Goal: Task Accomplishment & Management: Manage account settings

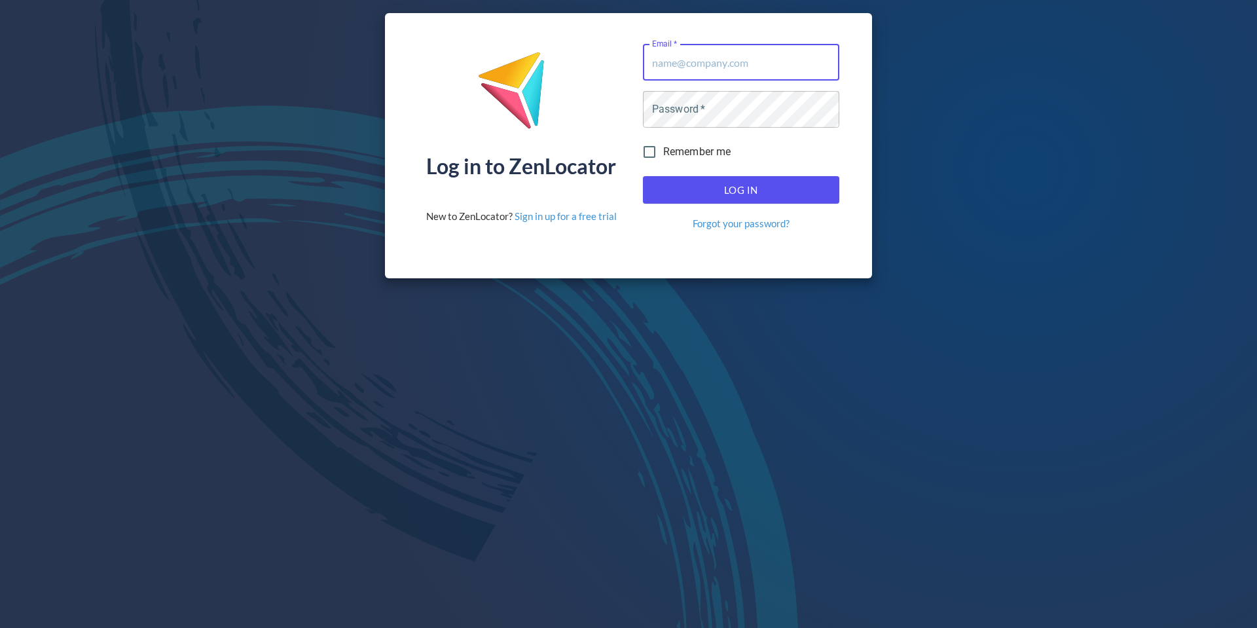
click at [729, 70] on input "Email   *" at bounding box center [741, 62] width 196 height 37
type input "[EMAIL_ADDRESS][DOMAIN_NAME]"
click at [742, 192] on span "Log In" at bounding box center [741, 189] width 168 height 17
click at [744, 185] on span "Log In" at bounding box center [741, 189] width 168 height 17
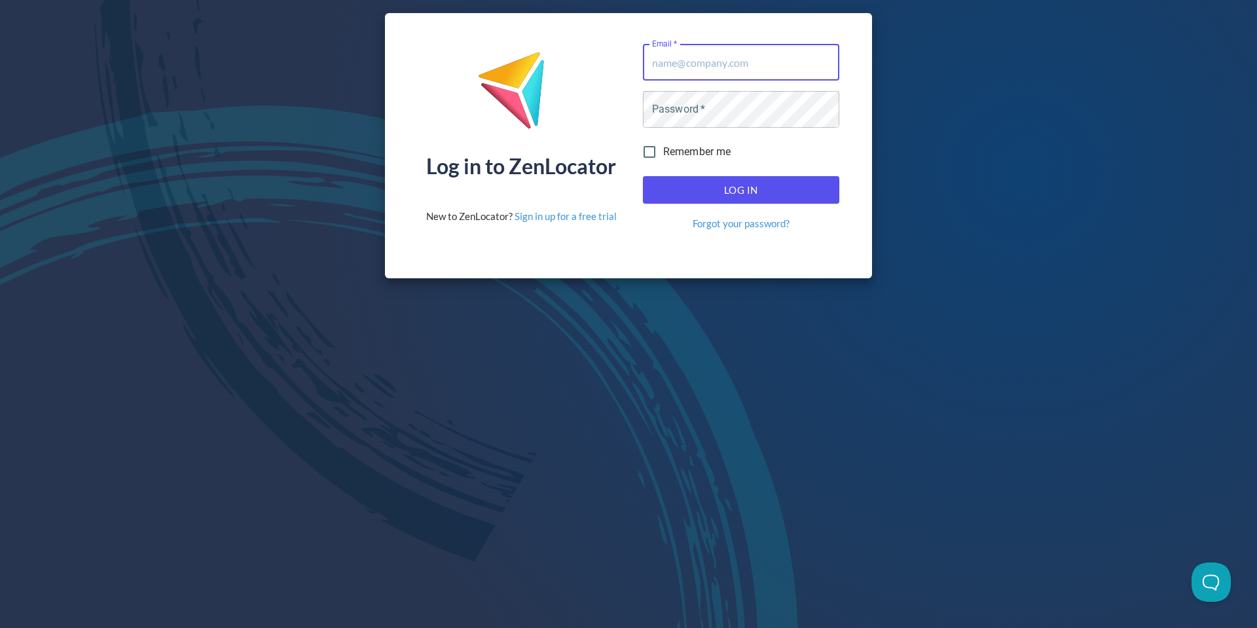
type input "[EMAIL_ADDRESS][DOMAIN_NAME]"
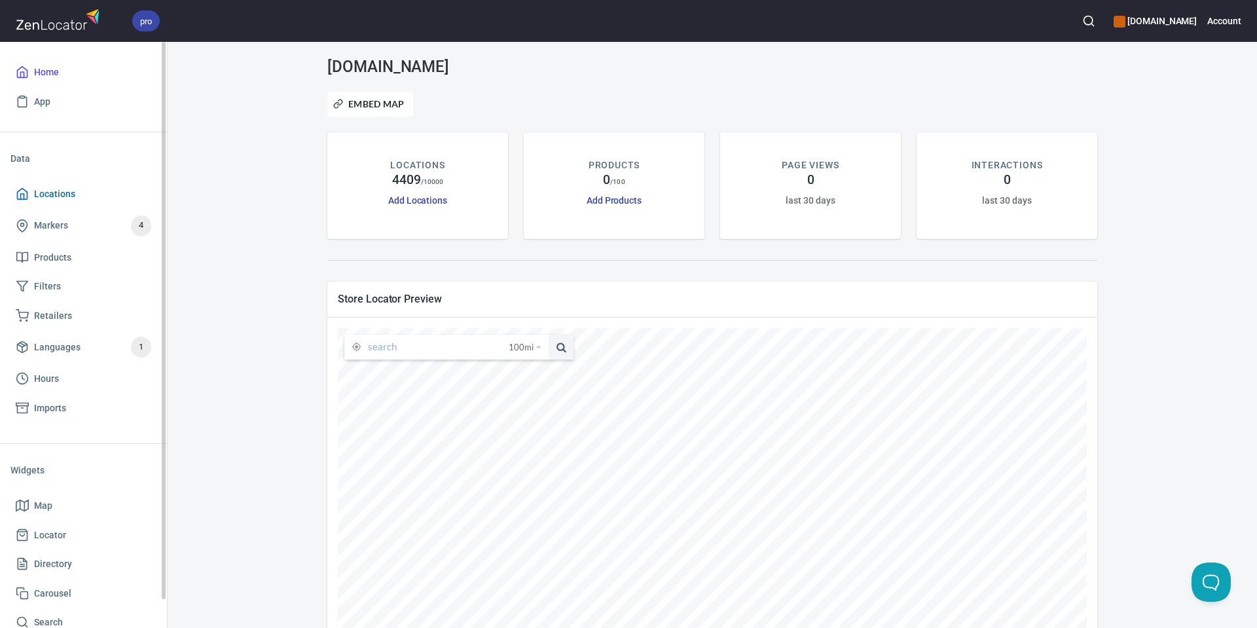
click at [78, 199] on span "Locations" at bounding box center [84, 194] width 136 height 16
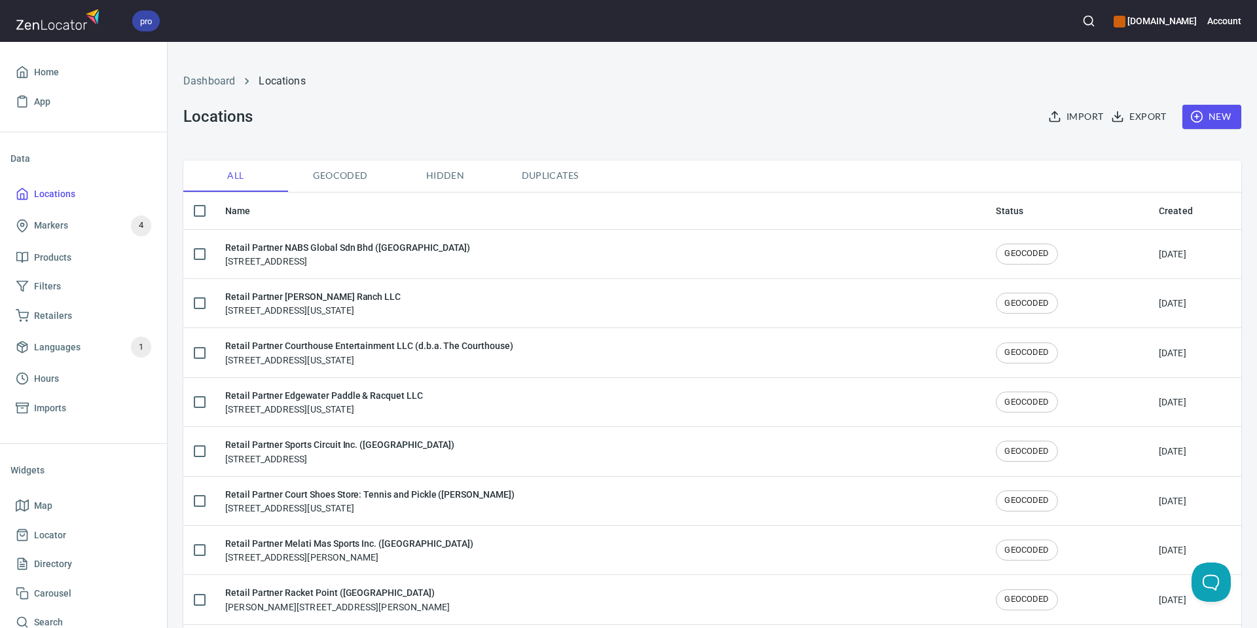
checkbox input "false"
click at [1095, 26] on icon "button" at bounding box center [1088, 20] width 13 height 13
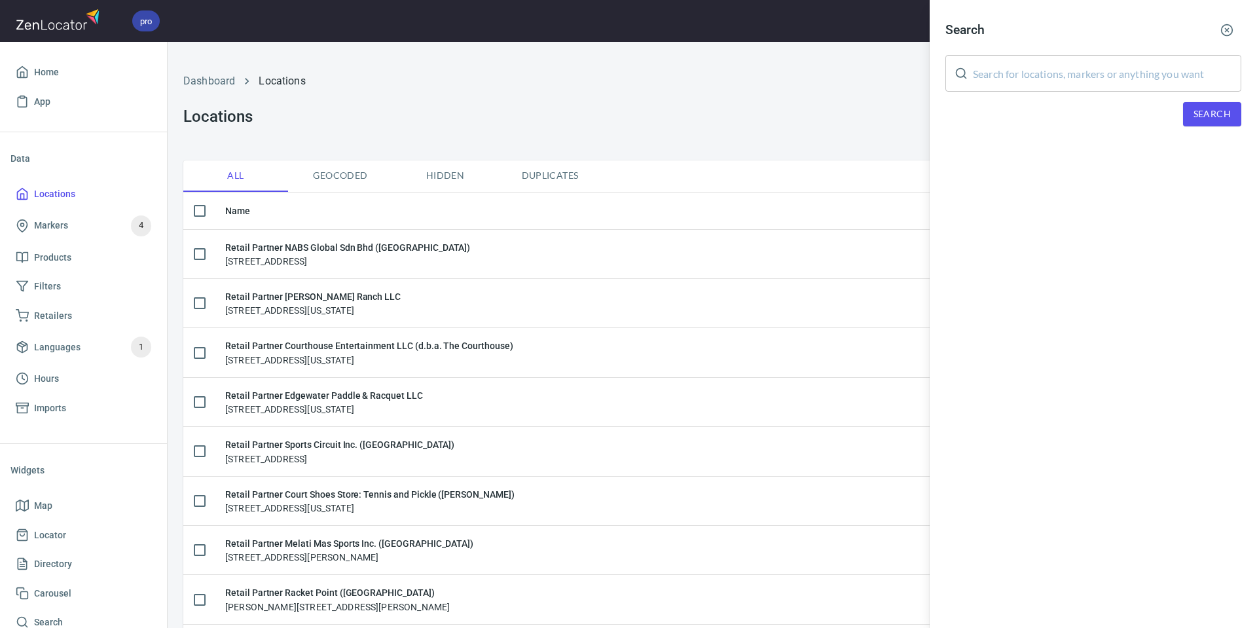
click at [1076, 59] on input "text" at bounding box center [1107, 73] width 268 height 37
paste input "[PERSON_NAME] [PERSON_NAME]"
type input "[PERSON_NAME] [PERSON_NAME]"
click at [1206, 115] on span "Search" at bounding box center [1211, 114] width 37 height 16
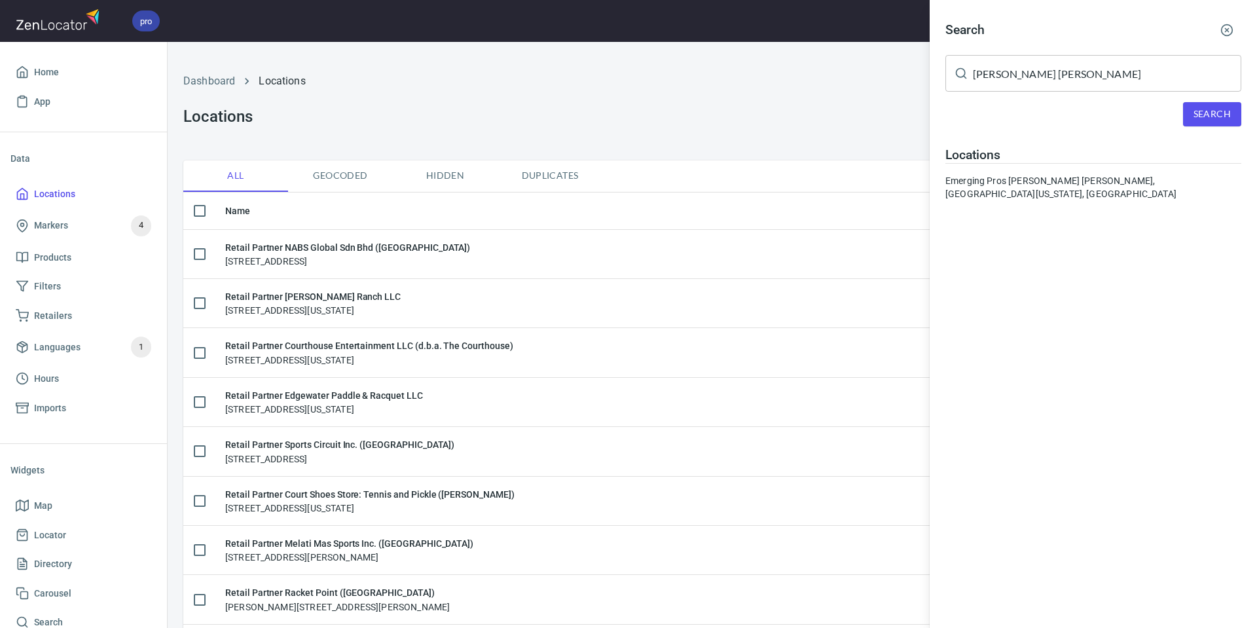
click at [1071, 175] on div "Emerging Pros [PERSON_NAME] [PERSON_NAME], [GEOGRAPHIC_DATA][US_STATE], [GEOGRA…" at bounding box center [1093, 187] width 296 height 26
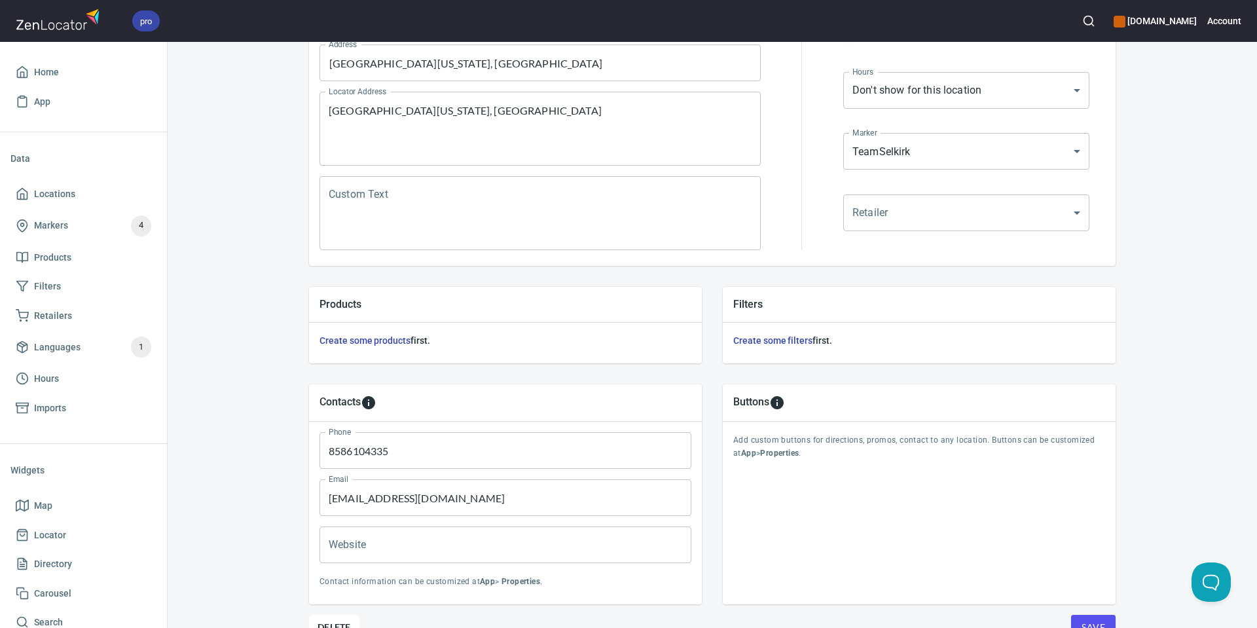
scroll to position [299, 0]
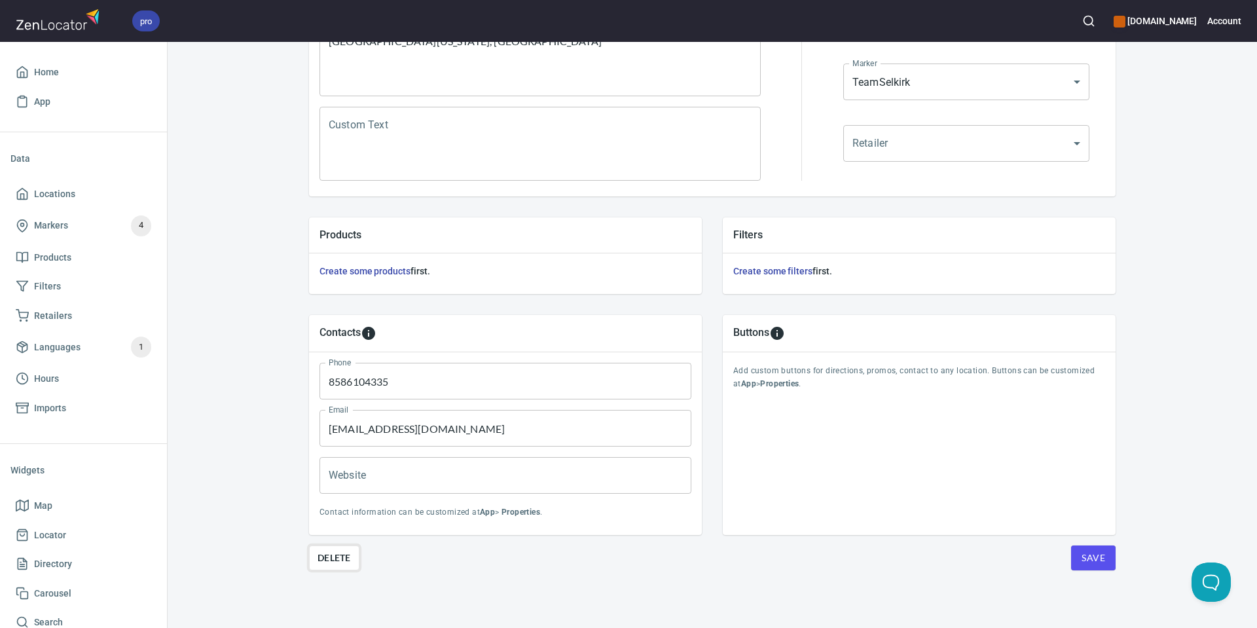
click at [322, 561] on span "Delete" at bounding box center [334, 558] width 33 height 16
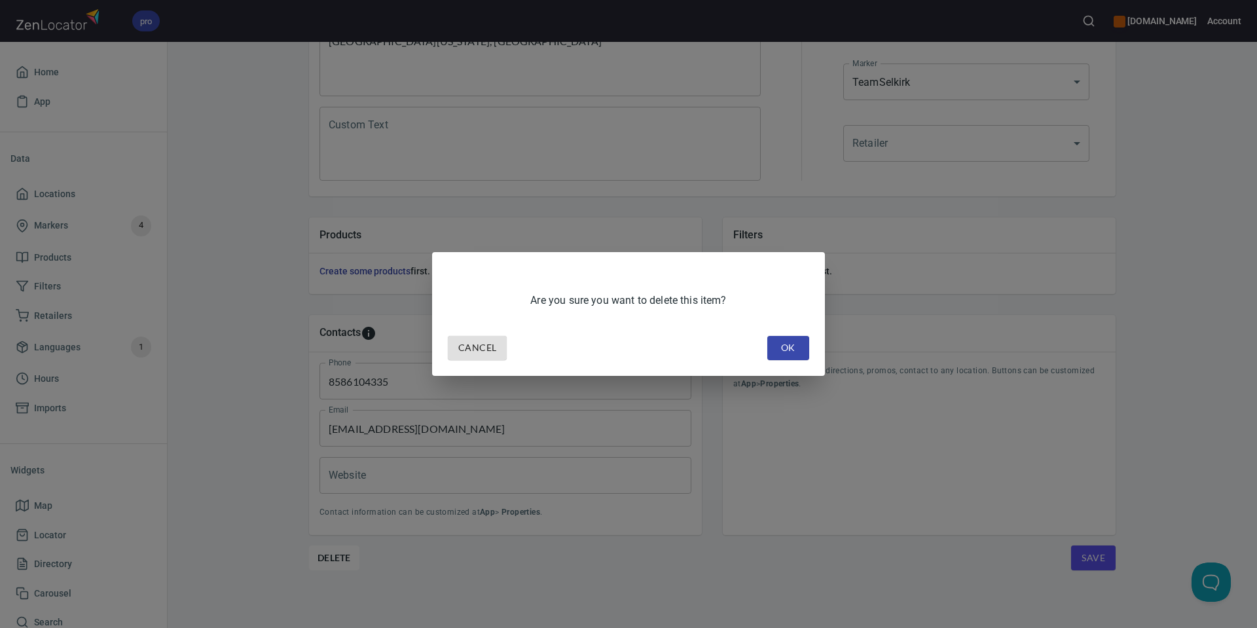
click at [776, 351] on button "OK" at bounding box center [788, 348] width 42 height 24
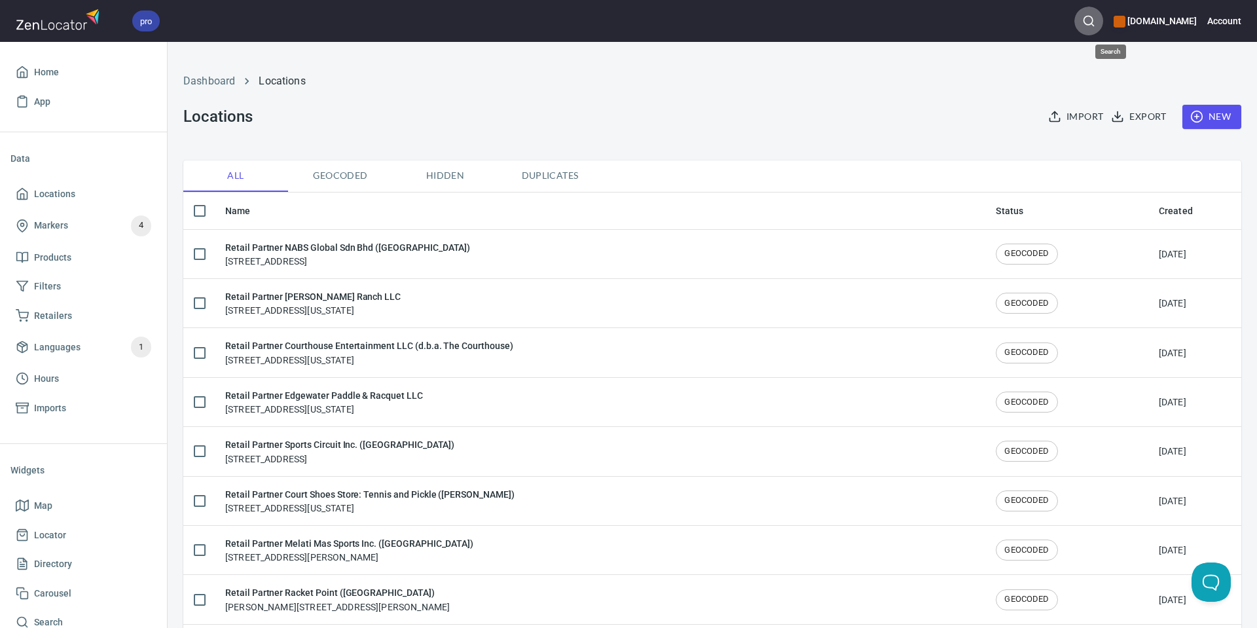
click at [1095, 23] on icon "button" at bounding box center [1088, 20] width 13 height 13
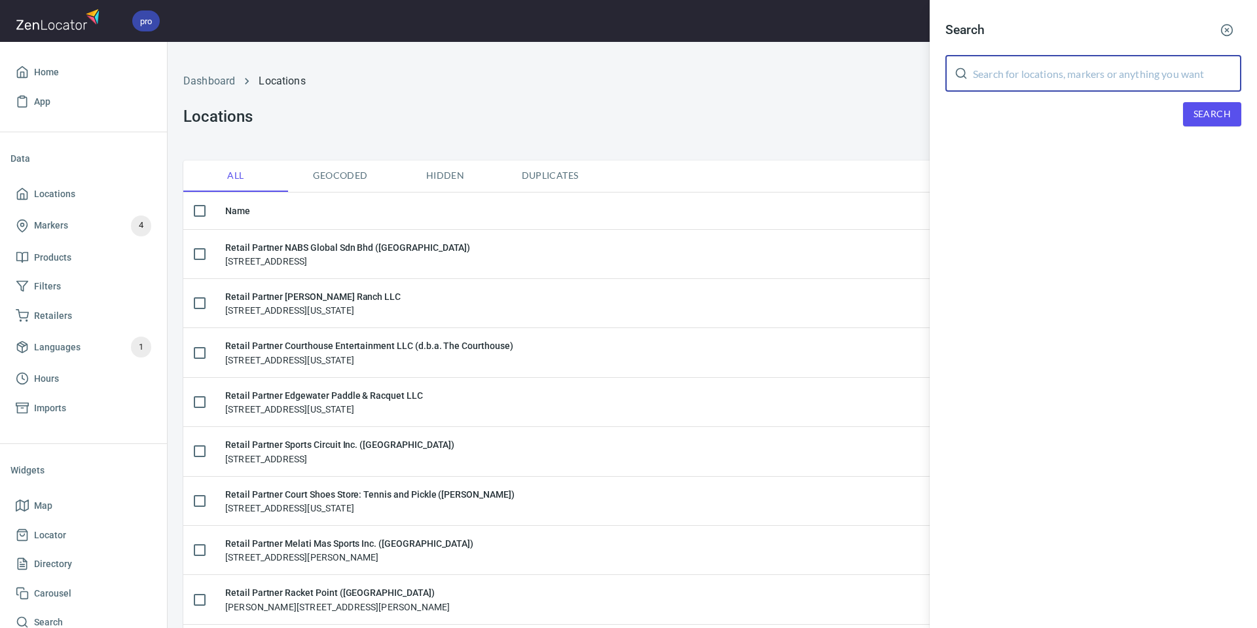
click at [1078, 78] on input "text" at bounding box center [1107, 73] width 268 height 37
paste input "[PERSON_NAME]"
type input "[PERSON_NAME]"
click at [1195, 119] on span "Search" at bounding box center [1211, 114] width 37 height 16
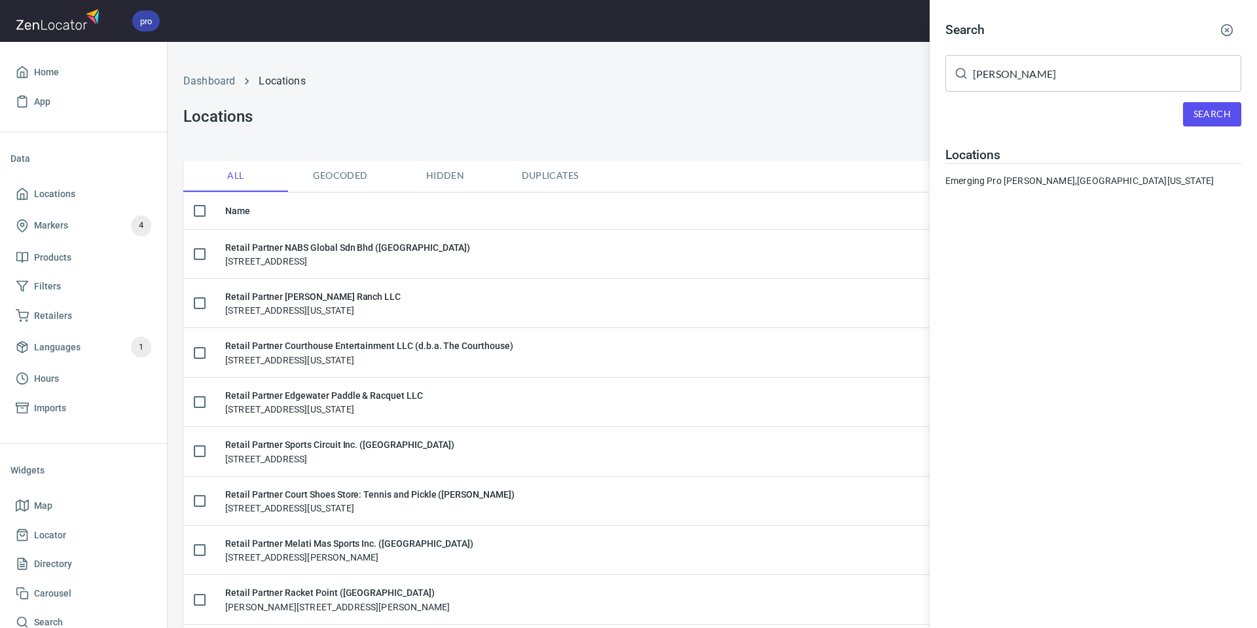
click at [1127, 174] on div "Emerging Pro [PERSON_NAME], [GEOGRAPHIC_DATA], [US_STATE], 84003" at bounding box center [1093, 180] width 296 height 13
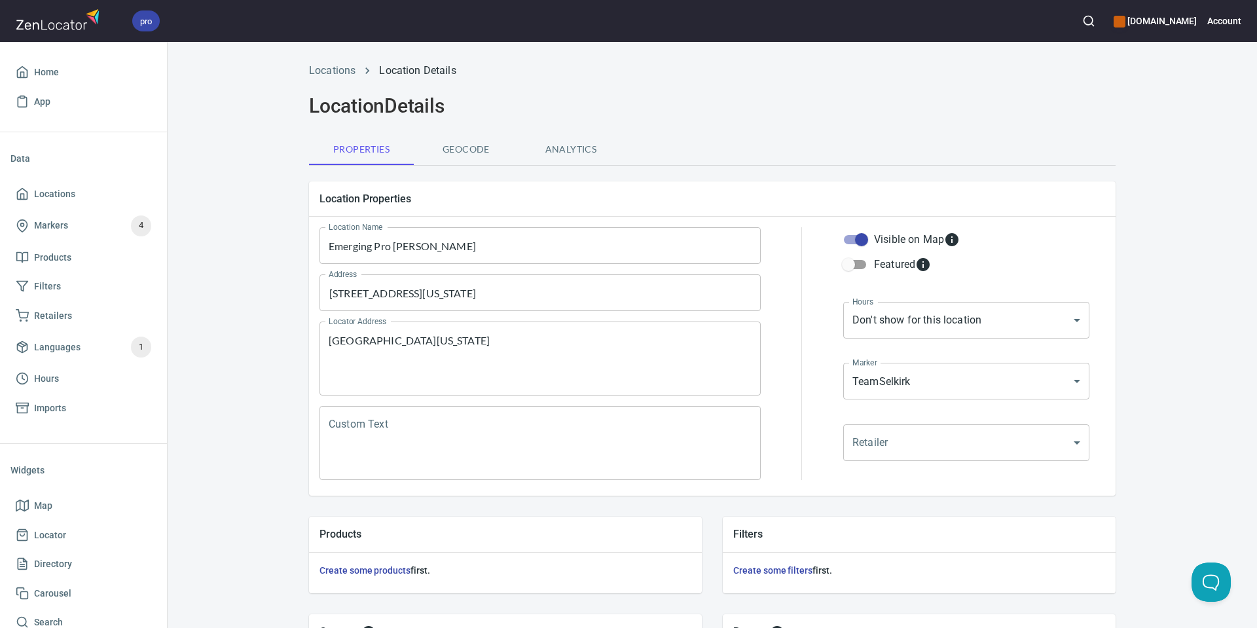
scroll to position [299, 0]
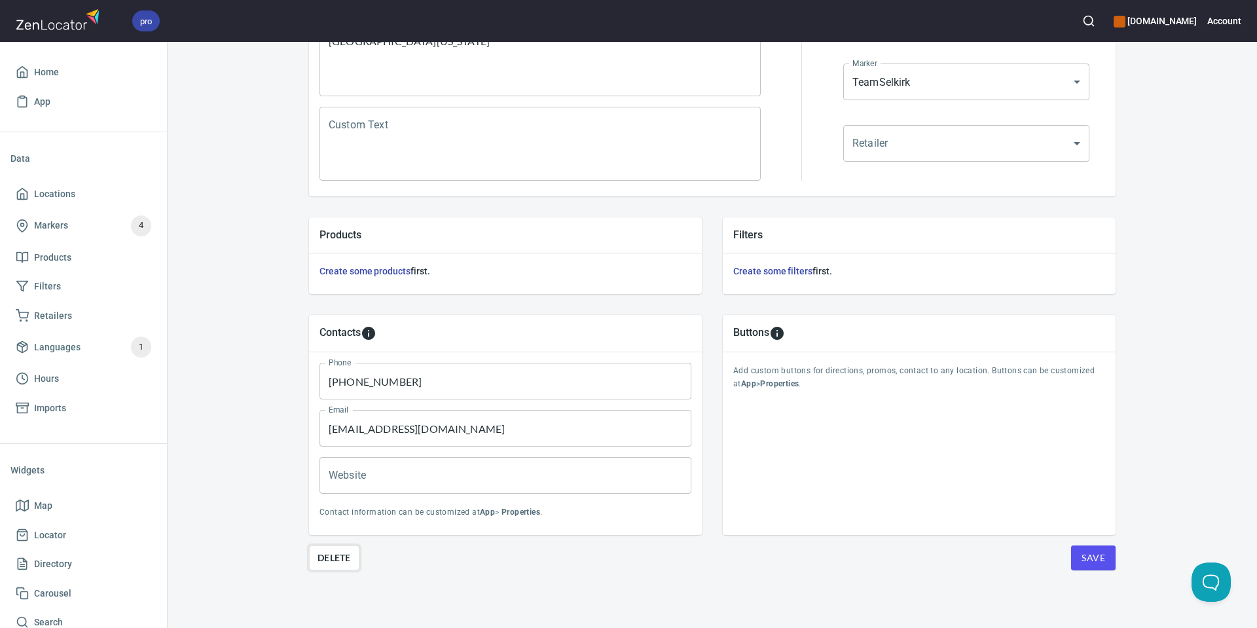
click at [341, 556] on span "Delete" at bounding box center [334, 558] width 33 height 16
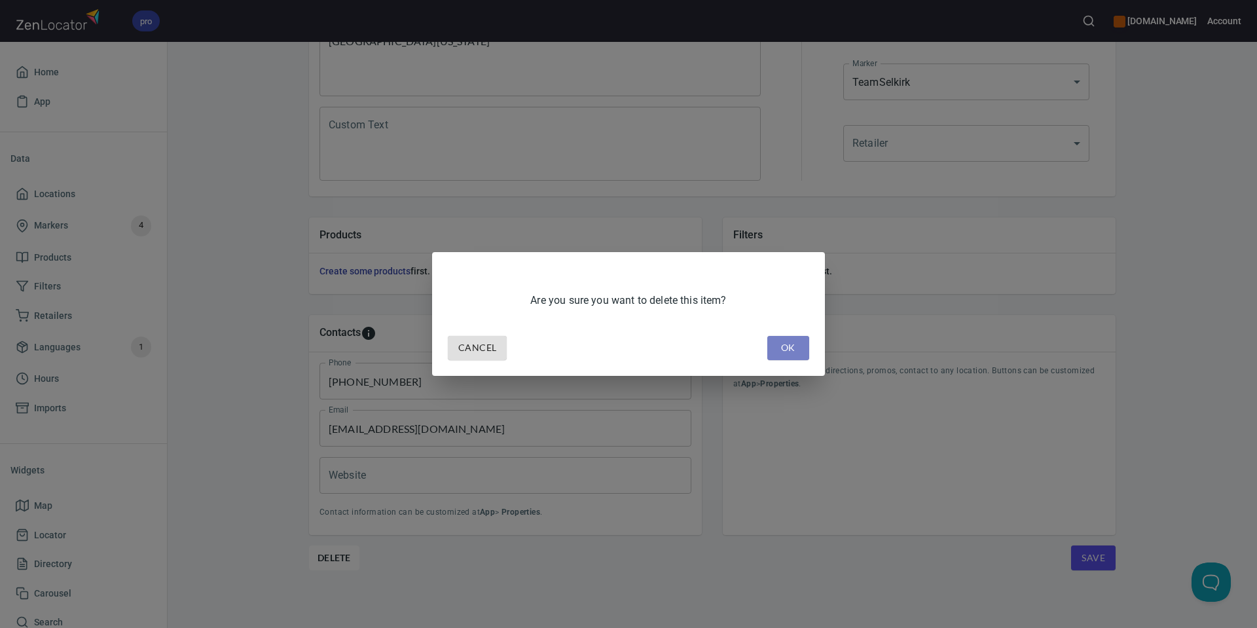
click at [790, 358] on button "OK" at bounding box center [788, 348] width 42 height 24
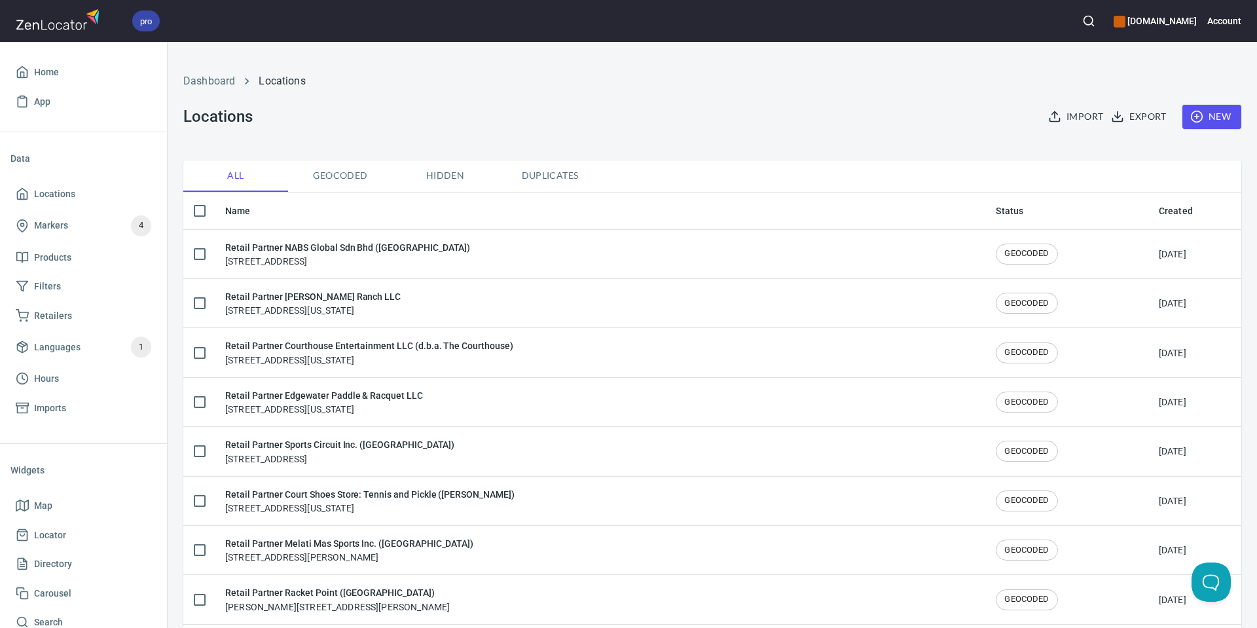
click at [1103, 28] on button "button" at bounding box center [1088, 21] width 29 height 29
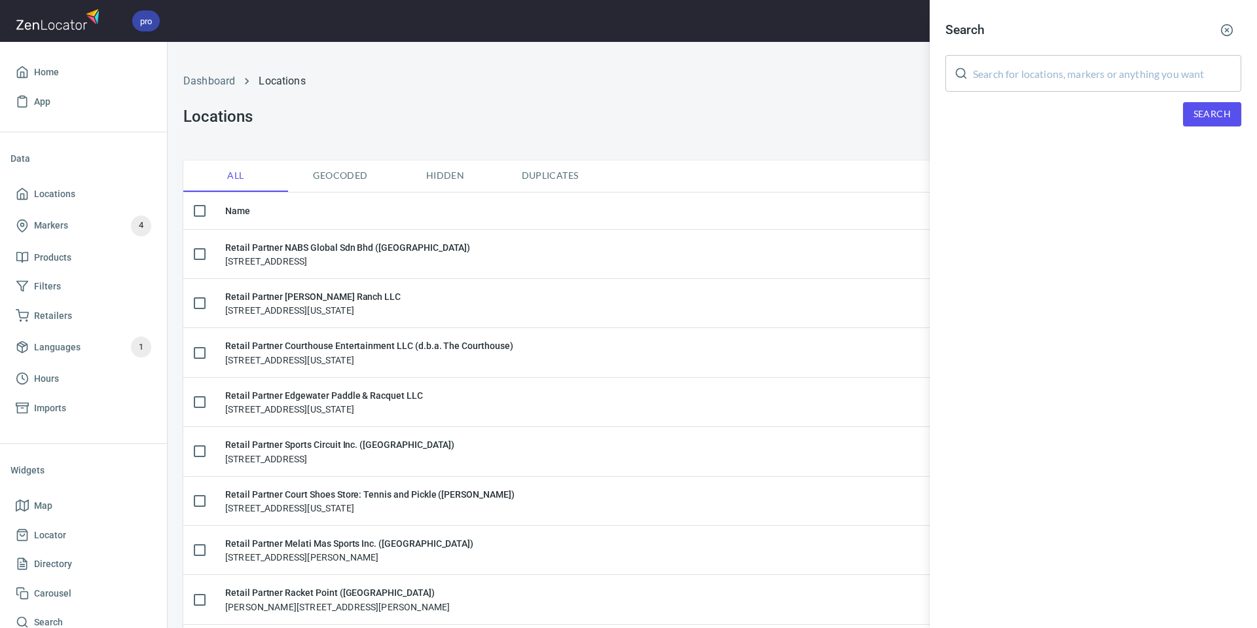
click at [1068, 67] on input "text" at bounding box center [1107, 73] width 268 height 37
paste input "[PERSON_NAME]"
type input "[PERSON_NAME]"
click at [1192, 109] on button "Search" at bounding box center [1212, 114] width 58 height 24
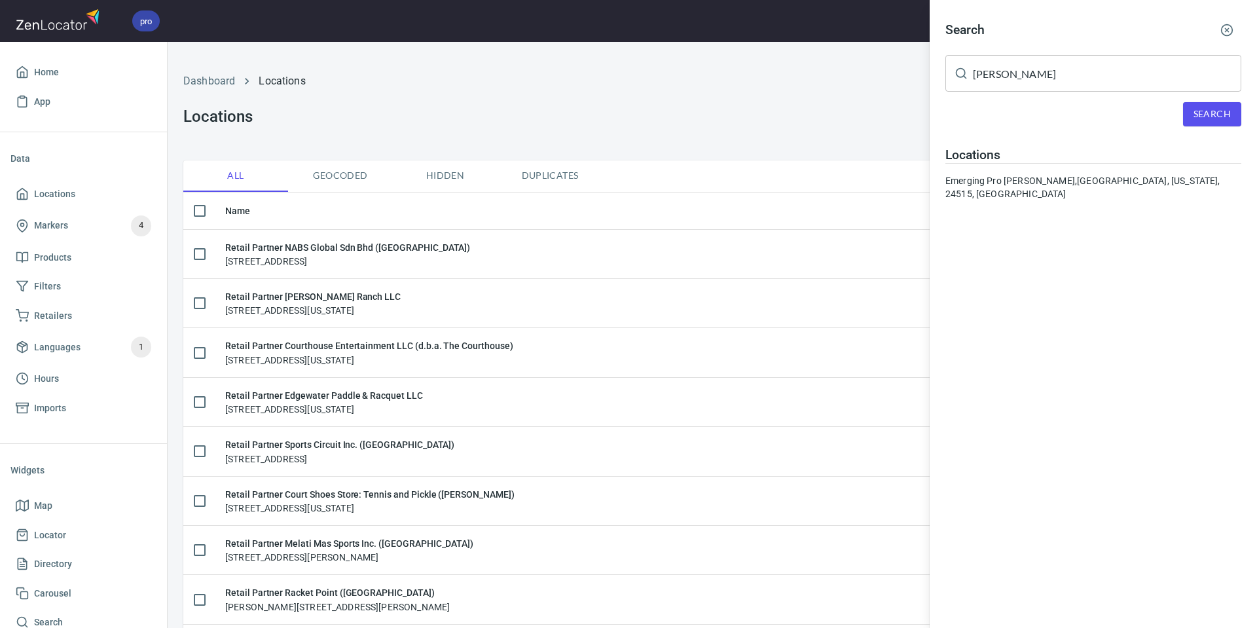
click at [1039, 174] on div "Emerging Pro [PERSON_NAME], [GEOGRAPHIC_DATA], [US_STATE], 24515, [GEOGRAPHIC_D…" at bounding box center [1093, 187] width 296 height 26
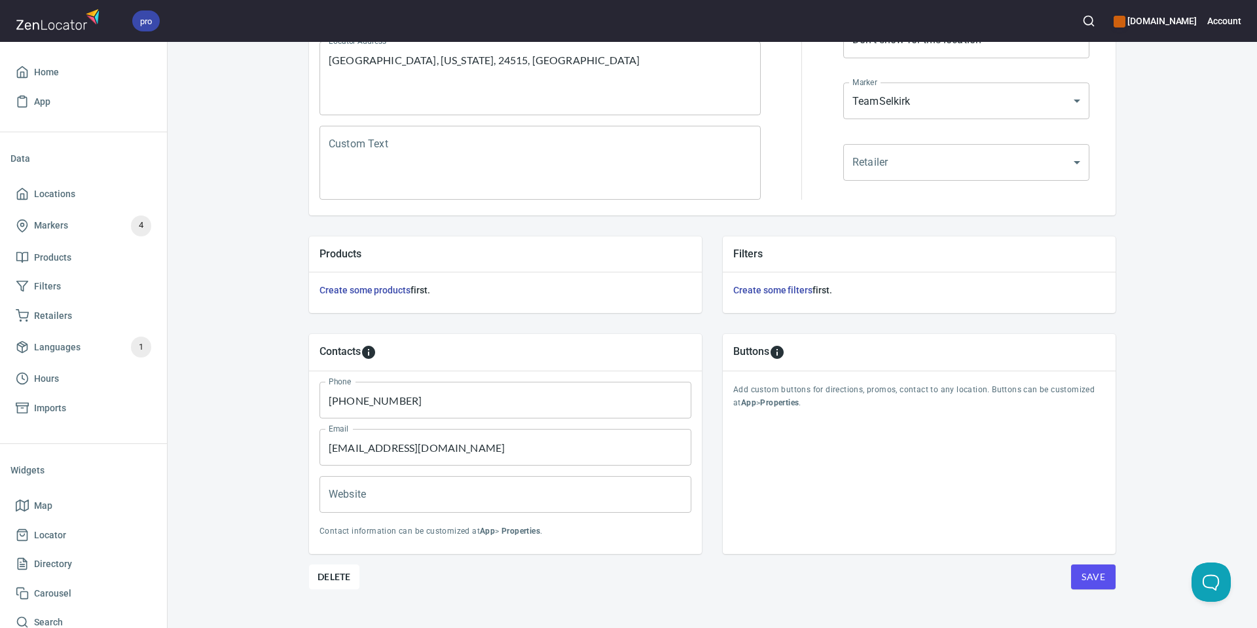
scroll to position [299, 0]
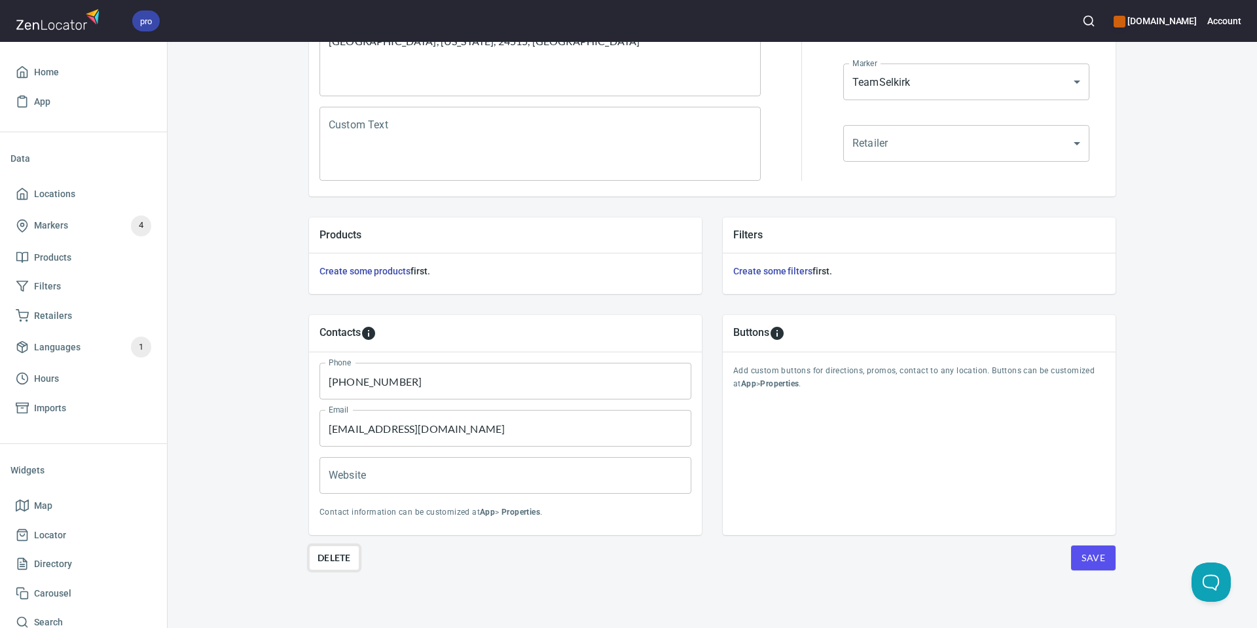
click at [345, 549] on button "Delete" at bounding box center [334, 557] width 50 height 25
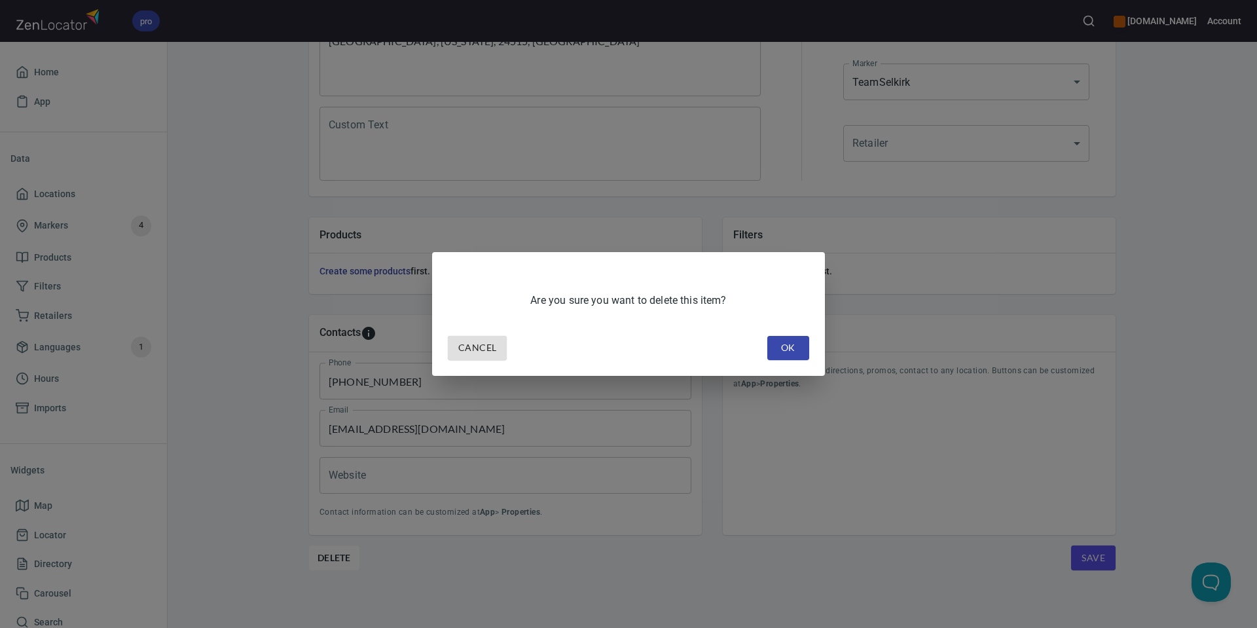
click at [786, 340] on span "OK" at bounding box center [788, 348] width 21 height 16
